Goal: Navigation & Orientation: Find specific page/section

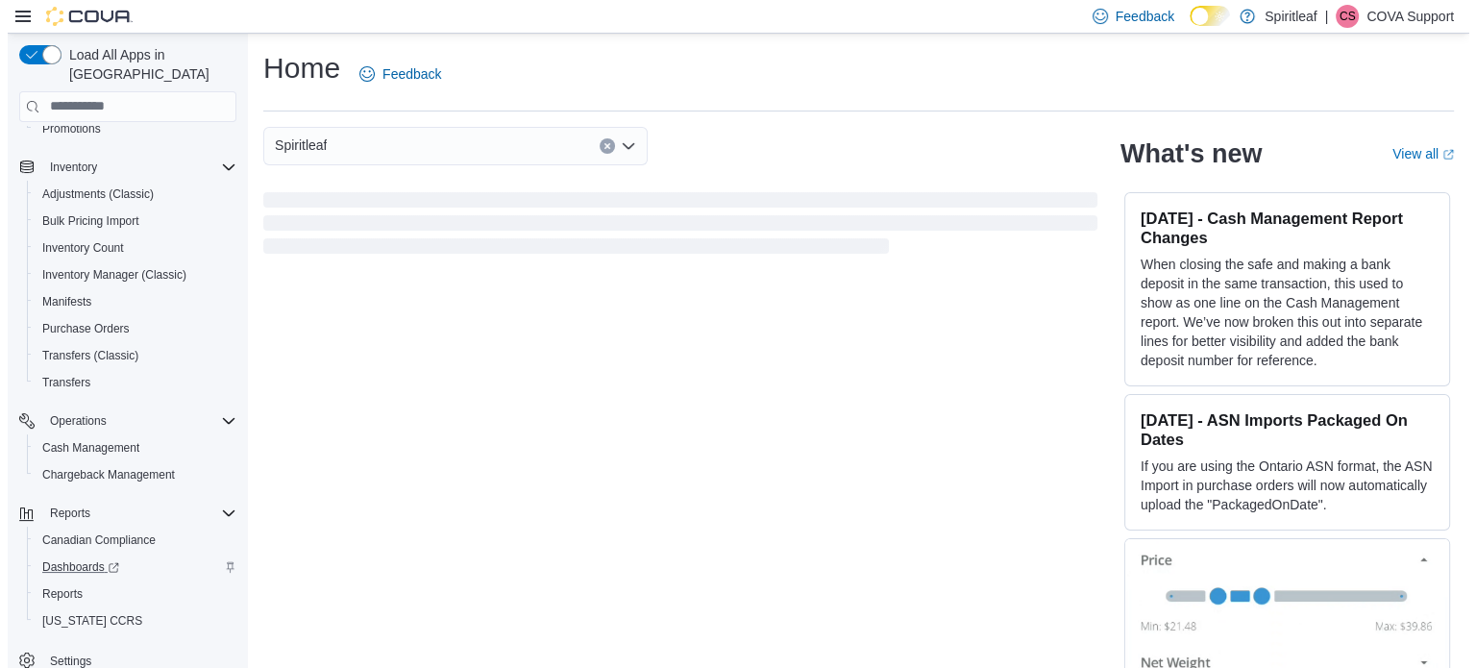
scroll to position [300, 0]
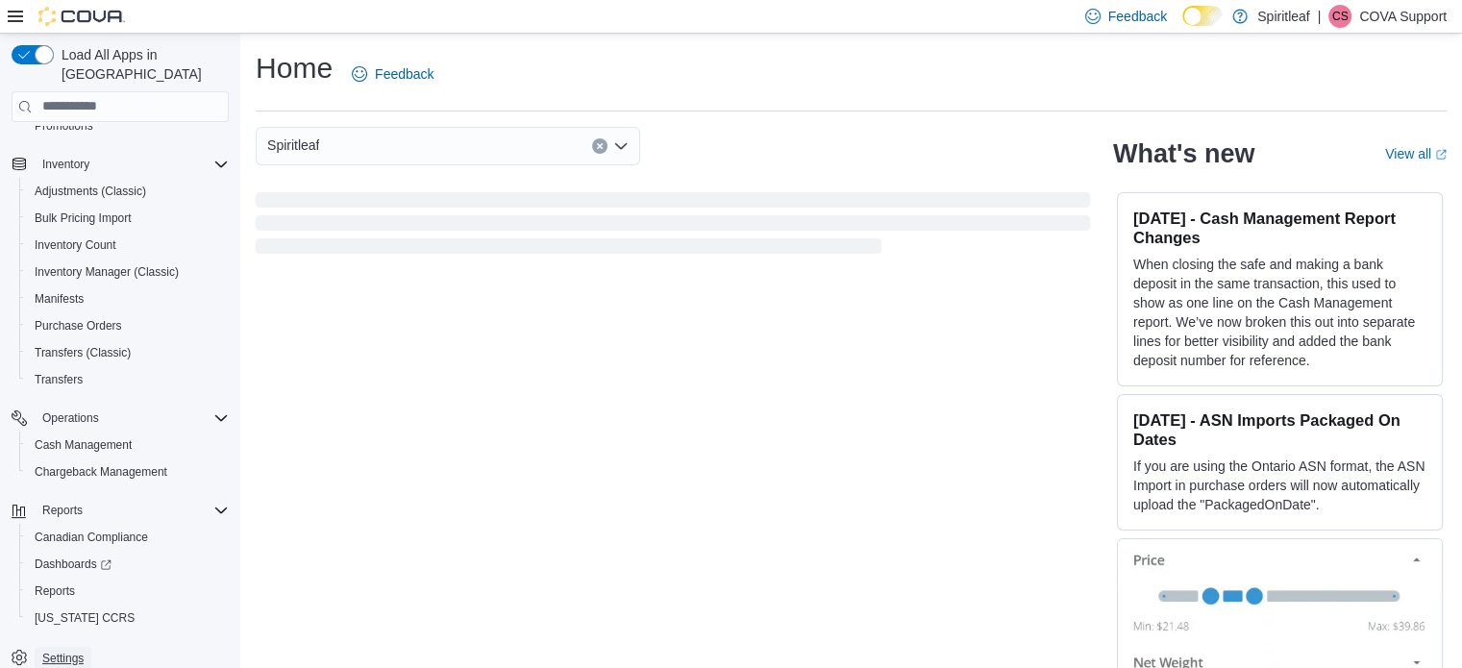
click at [67, 651] on span "Settings" at bounding box center [62, 658] width 41 height 15
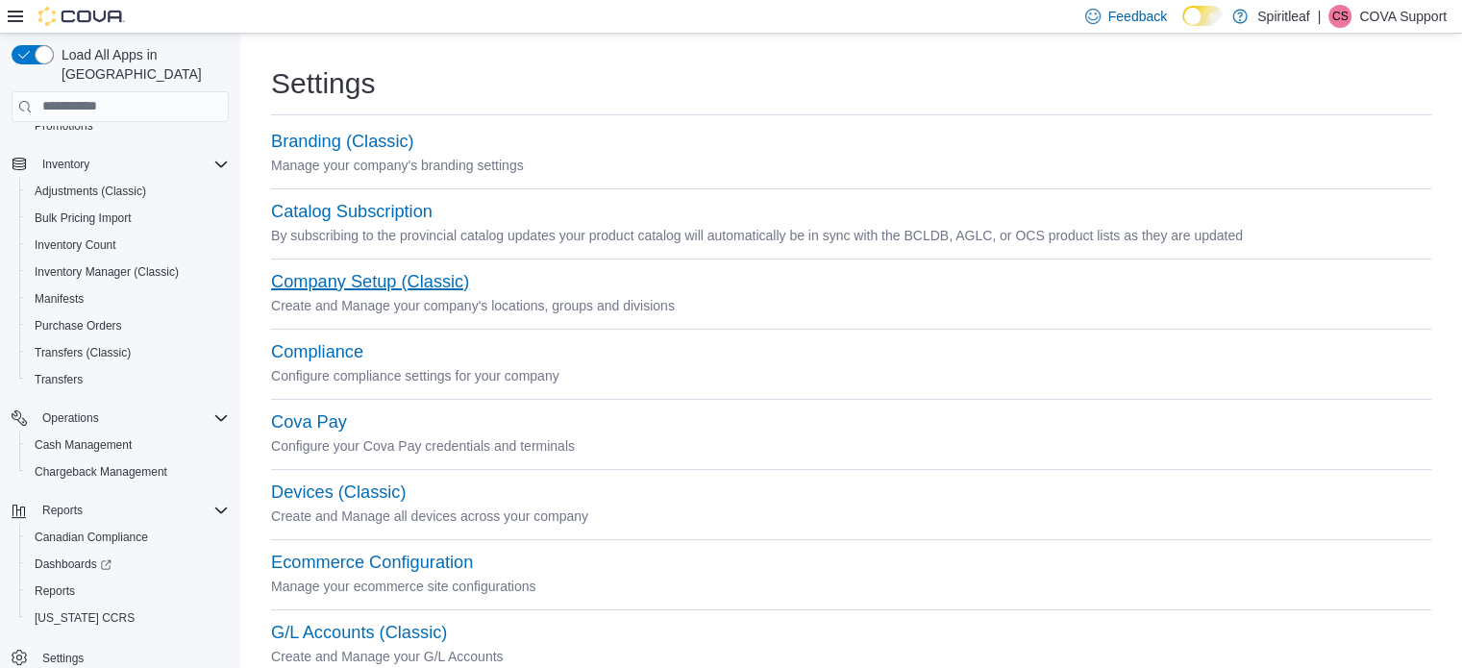
click at [372, 285] on button "Company Setup (Classic)" at bounding box center [370, 282] width 198 height 20
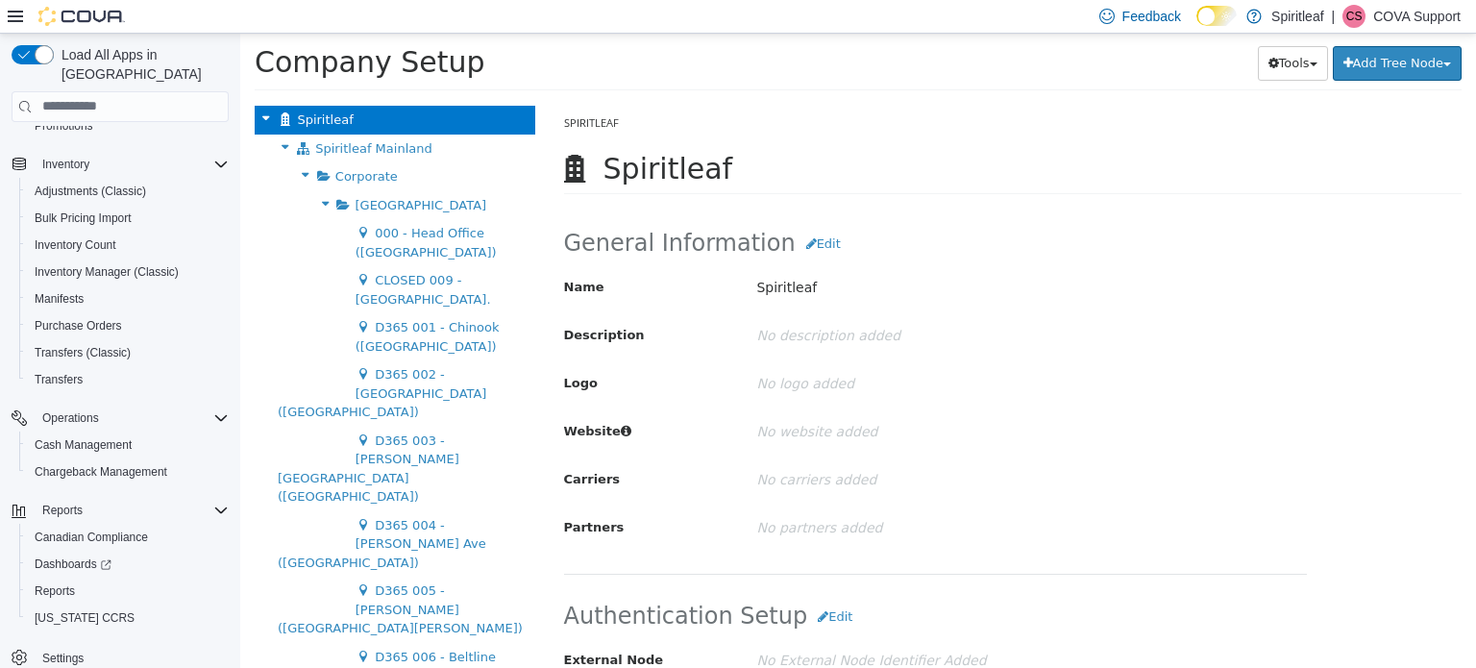
scroll to position [3286, 0]
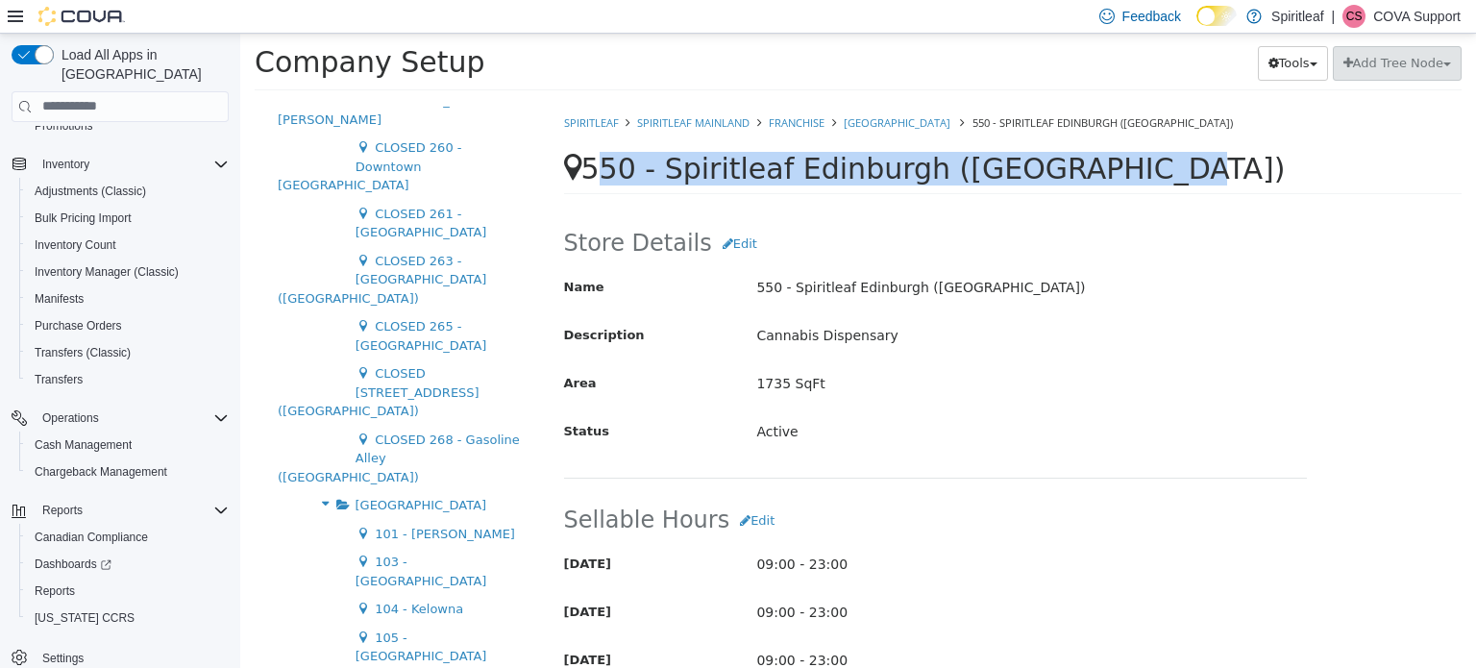
drag, startPoint x: 590, startPoint y: 165, endPoint x: 1109, endPoint y: 174, distance: 519.0
click at [1110, 172] on span "550 - Spiritleaf Edinburgh ([GEOGRAPHIC_DATA])" at bounding box center [933, 168] width 704 height 34
copy span "550 - Spiritleaf Edinburgh ([GEOGRAPHIC_DATA])"
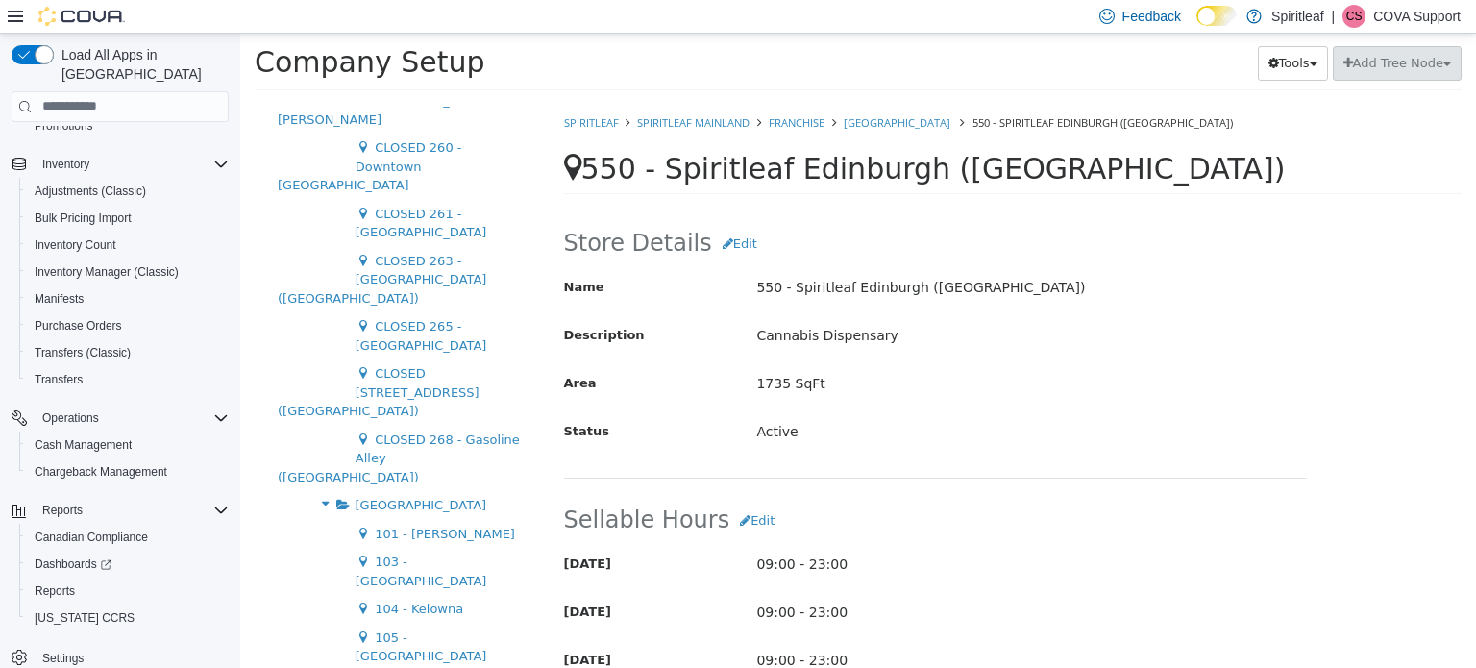
click at [837, 41] on div "Company Setup Tools Move Locations Add Tree Node" at bounding box center [858, 67] width 1236 height 69
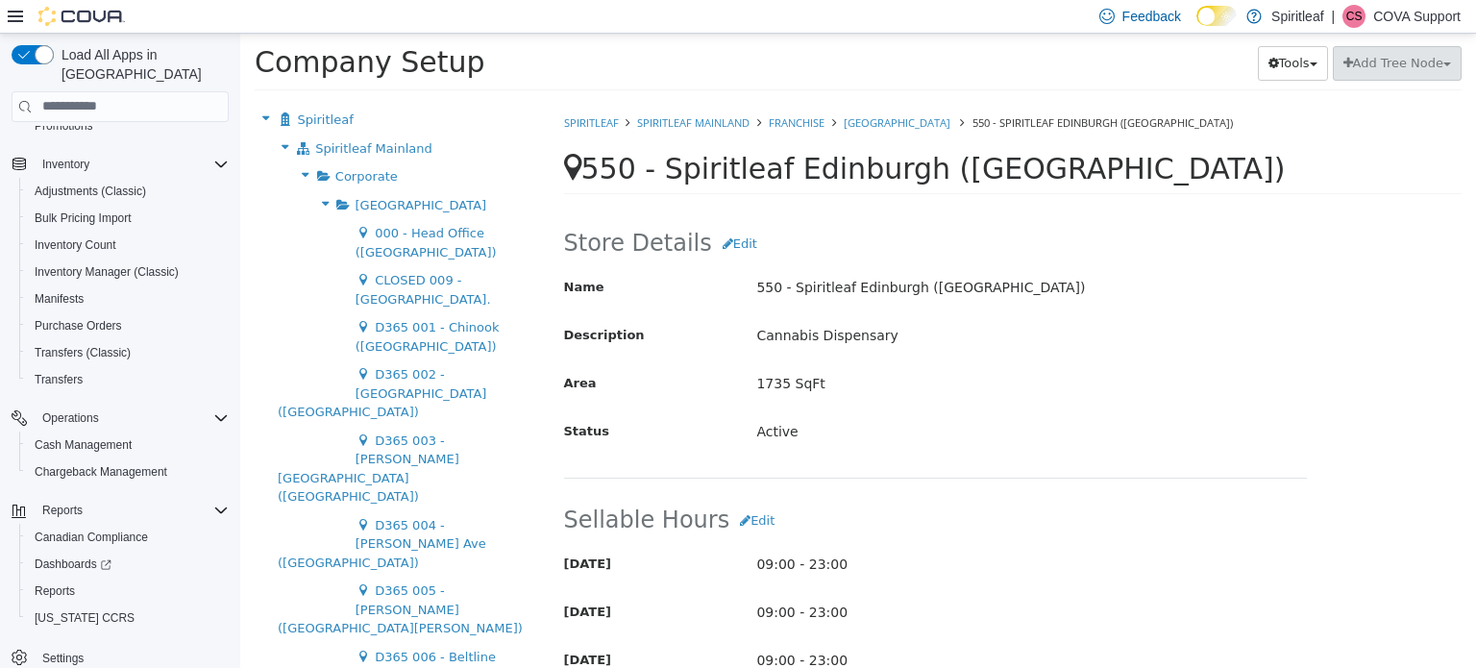
click at [1425, 15] on p "COVA Support" at bounding box center [1416, 16] width 87 height 23
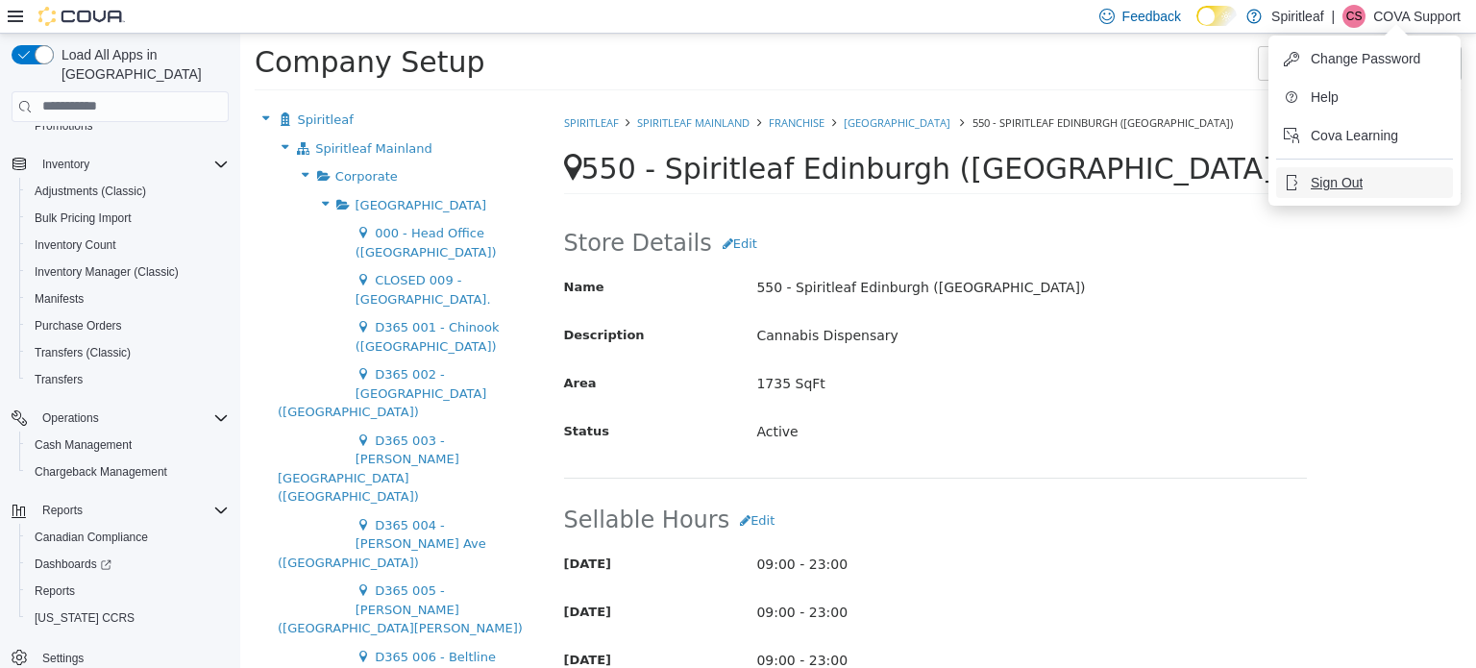
drag, startPoint x: 1328, startPoint y: 190, endPoint x: 1314, endPoint y: 180, distance: 17.9
click at [1329, 190] on span "Sign Out" at bounding box center [1337, 182] width 52 height 19
